Goal: Check status: Check status

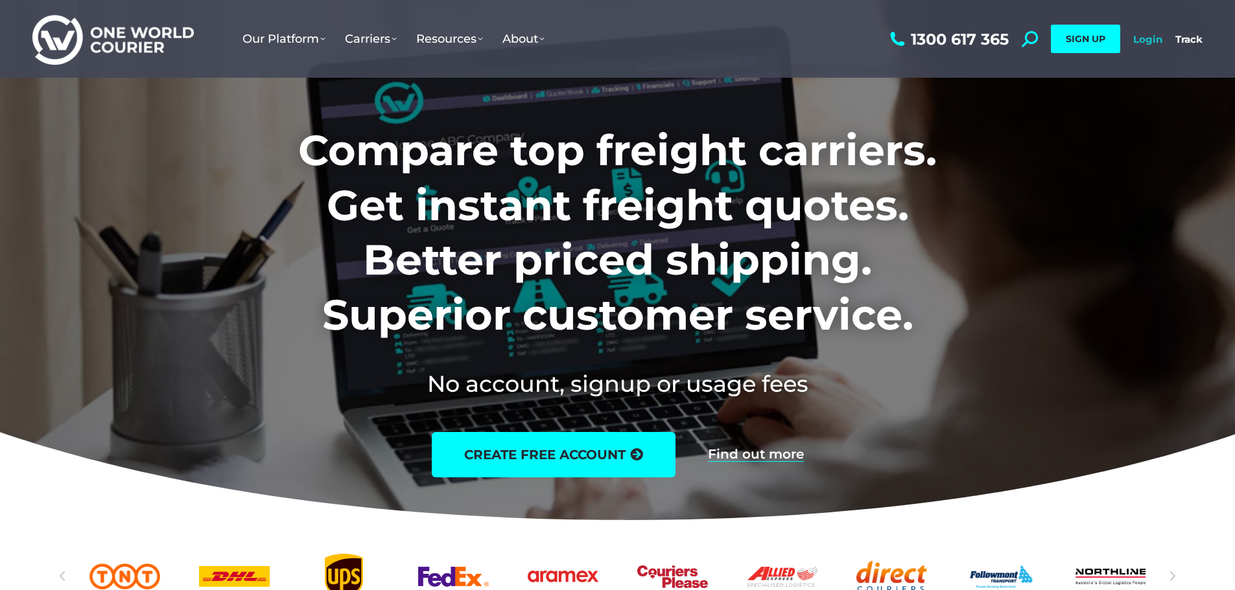
click at [1145, 41] on link "Login" at bounding box center [1147, 39] width 29 height 12
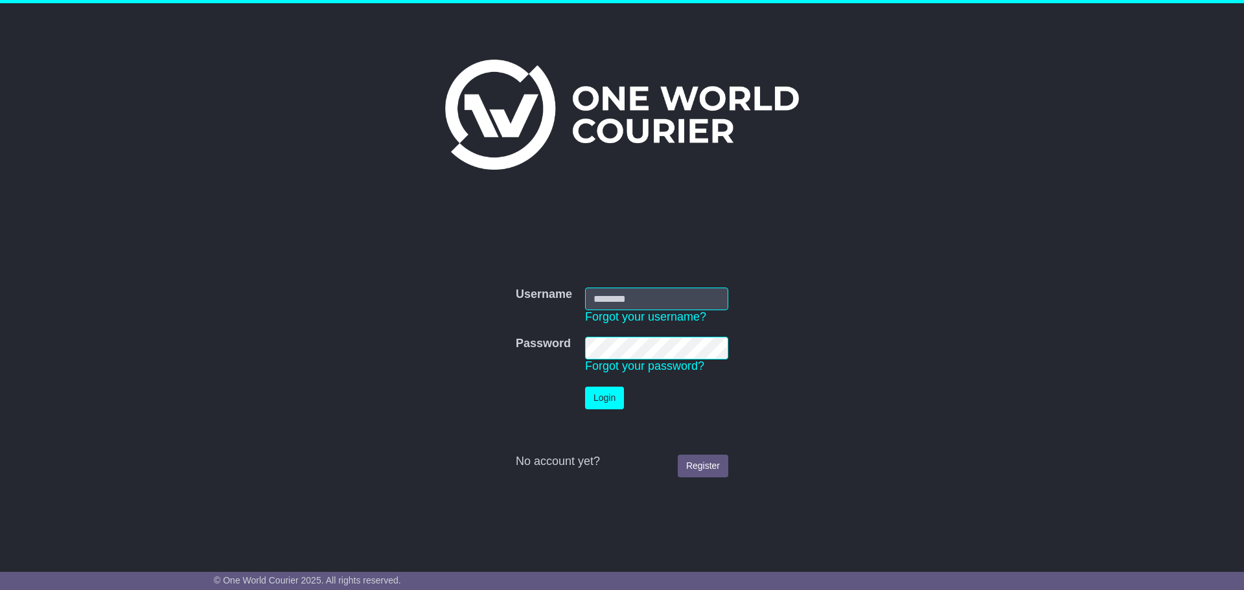
type input "**********"
click at [610, 395] on button "Login" at bounding box center [604, 398] width 39 height 23
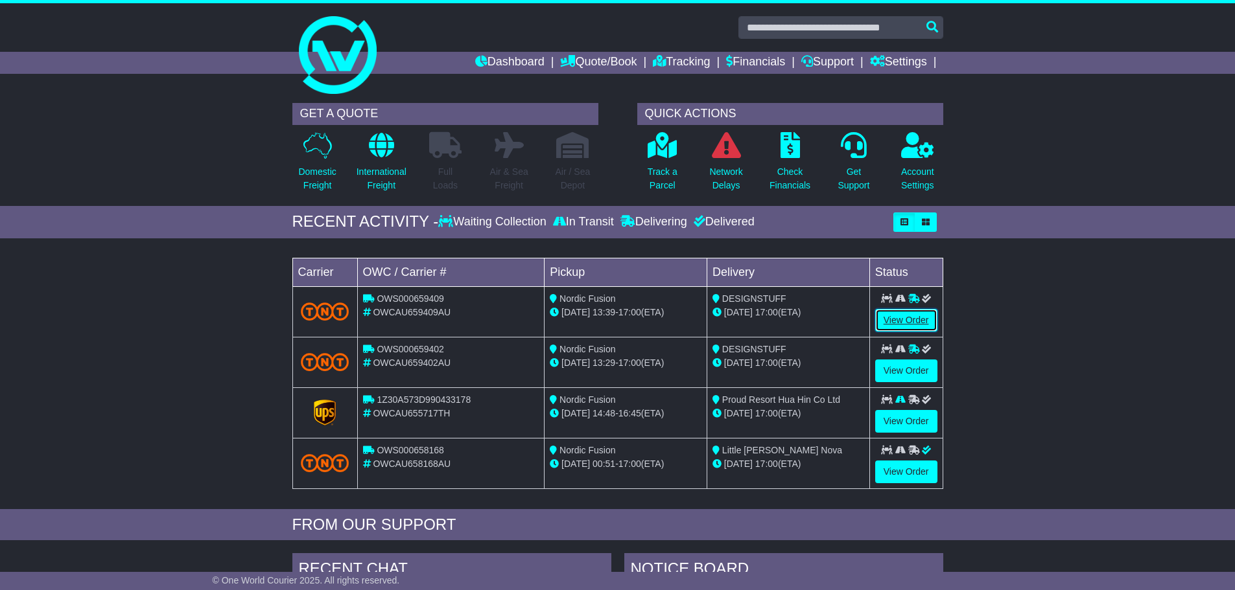
click at [897, 316] on link "View Order" at bounding box center [906, 320] width 62 height 23
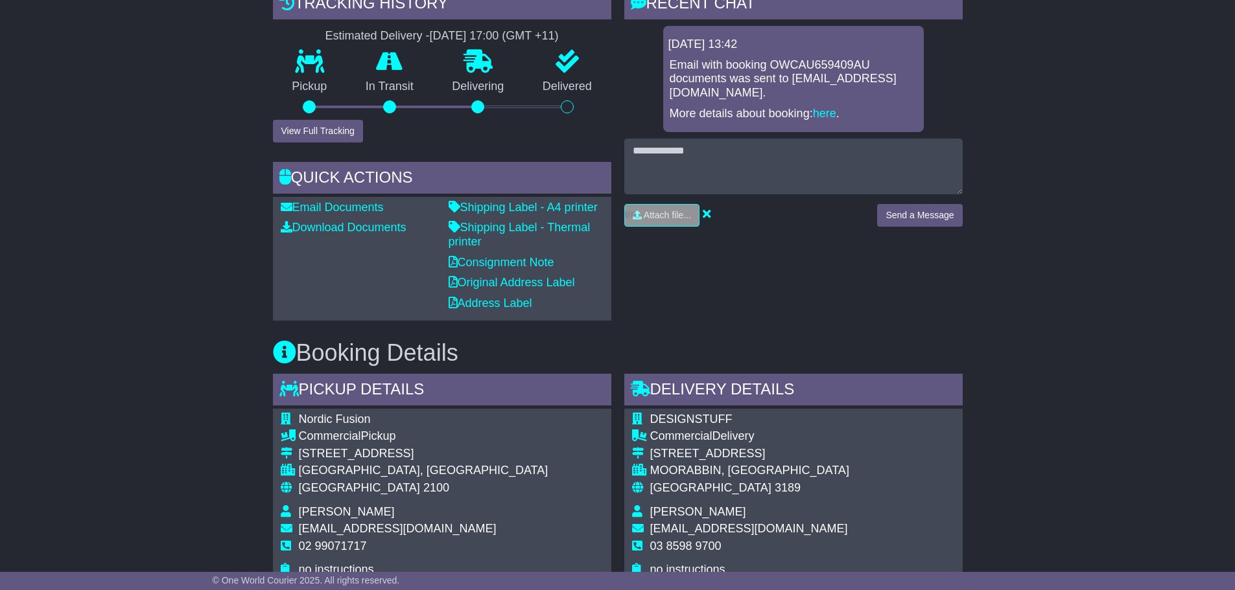
scroll to position [208, 0]
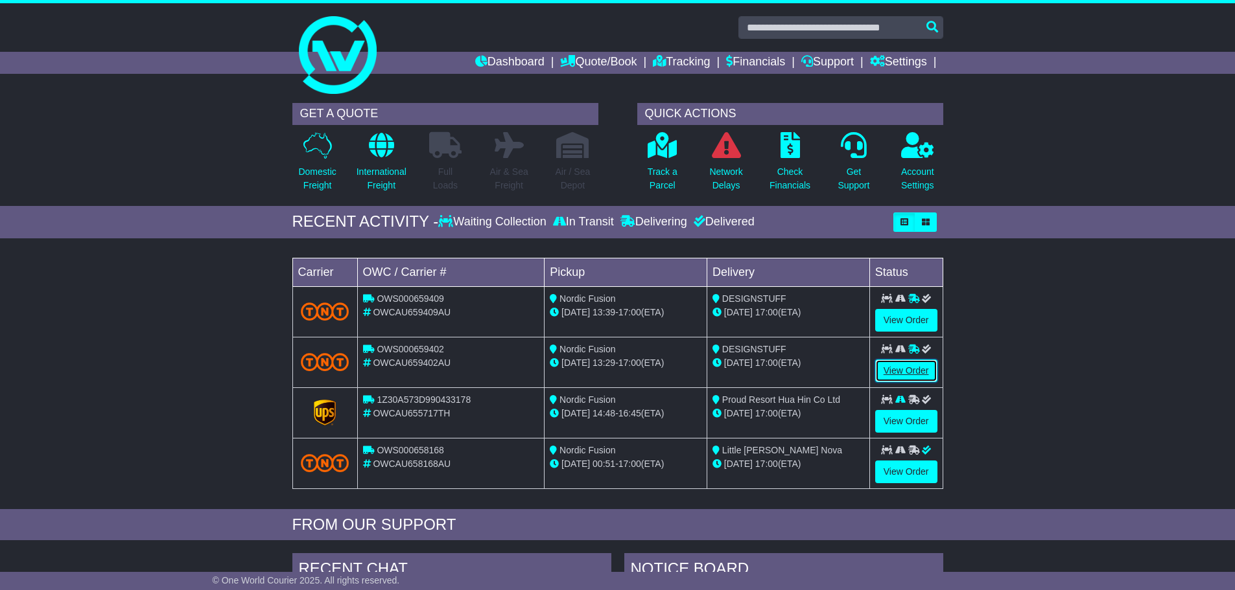
click at [915, 367] on link "View Order" at bounding box center [906, 371] width 62 height 23
click at [894, 316] on link "View Order" at bounding box center [906, 320] width 62 height 23
